Goal: Obtain resource: Obtain resource

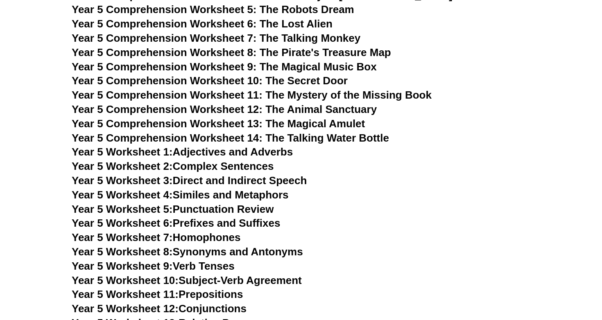
scroll to position [3585, 0]
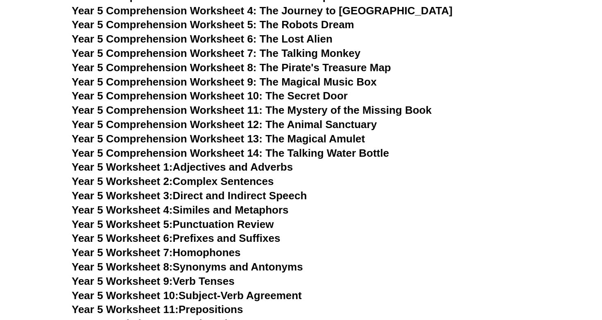
click at [145, 168] on span "Year 5 Worksheet 1:" at bounding box center [122, 167] width 101 height 12
click at [148, 183] on span "Year 5 Worksheet 2:" at bounding box center [122, 181] width 101 height 12
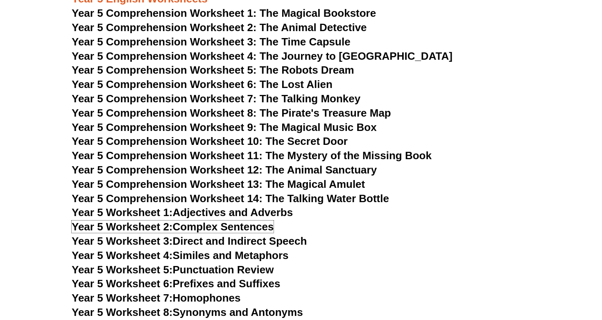
scroll to position [3533, 0]
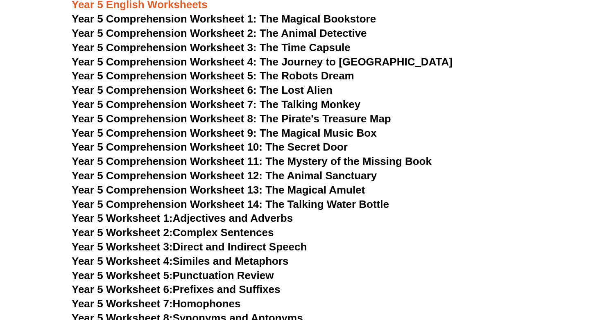
click at [231, 127] on span "Year 5 Comprehension Worksheet 9: The Magical Music Box" at bounding box center [224, 133] width 305 height 12
click at [228, 146] on span "Year 5 Comprehension Worksheet 10: The Secret Door" at bounding box center [210, 147] width 276 height 12
click at [228, 163] on span "Year 5 Comprehension Worksheet 11: The Mystery of the Missing Book" at bounding box center [252, 161] width 360 height 12
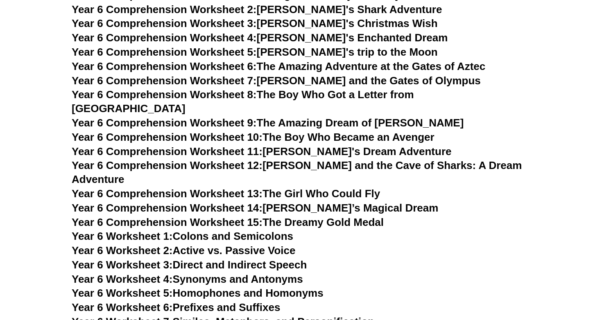
scroll to position [4155, 0]
click at [211, 95] on span "Year 6 Comprehension Worksheet 8:" at bounding box center [164, 95] width 185 height 12
click at [209, 71] on span "Year 6 Comprehension Worksheet 6:" at bounding box center [164, 67] width 185 height 12
click at [212, 57] on span "Year 6 Comprehension Worksheet 5:" at bounding box center [164, 52] width 185 height 12
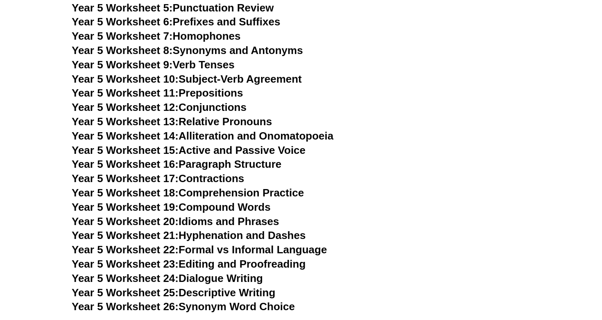
scroll to position [3780, 0]
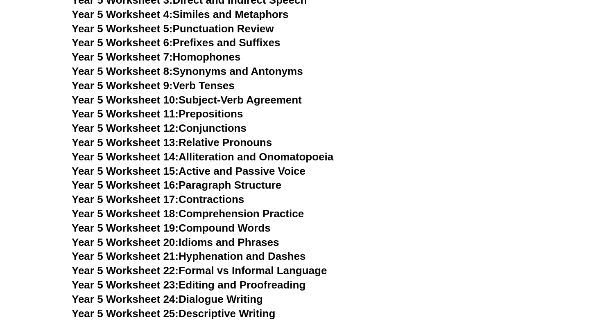
click at [199, 128] on link "Year 5 Worksheet 12: Conjunctions" at bounding box center [159, 128] width 175 height 12
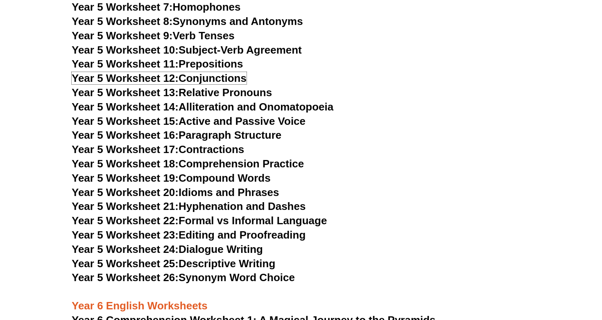
scroll to position [3831, 0]
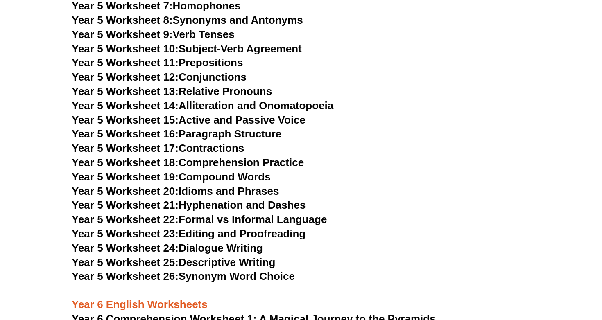
click at [225, 178] on link "Year 5 Worksheet 19: Compound Words" at bounding box center [171, 177] width 199 height 12
click at [222, 237] on link "Year 5 Worksheet 23: Editing and Proofreading" at bounding box center [189, 234] width 234 height 12
click at [226, 263] on link "Year 5 Worksheet 25: Descriptive Writing" at bounding box center [173, 262] width 203 height 12
click at [226, 279] on link "Year 5 Worksheet 26: Synonym Word Choice" at bounding box center [183, 276] width 223 height 12
